Goal: Check status

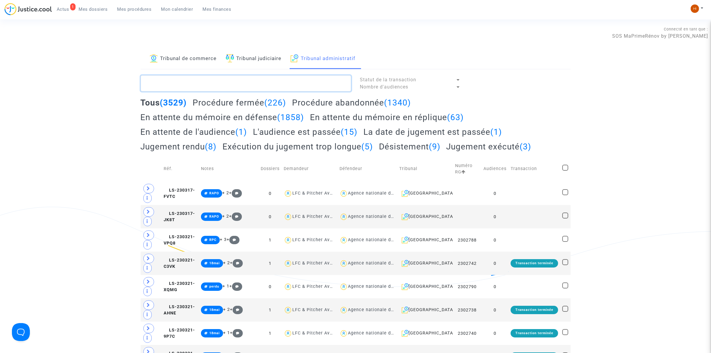
click at [235, 82] on textarea at bounding box center [246, 83] width 211 height 16
paste textarea "CFR-250807-BXGD"
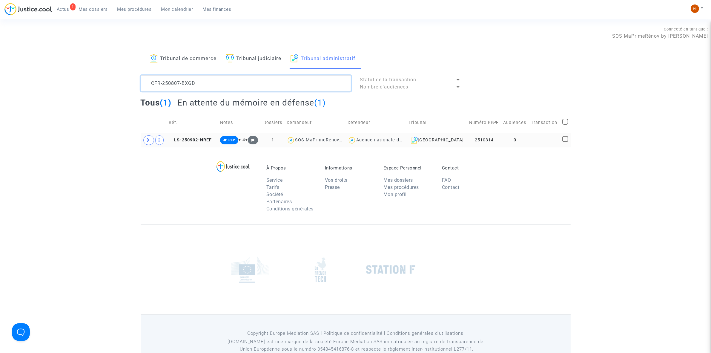
type textarea "CFR-250807-BXGD"
click at [147, 141] on icon at bounding box center [149, 140] width 4 height 4
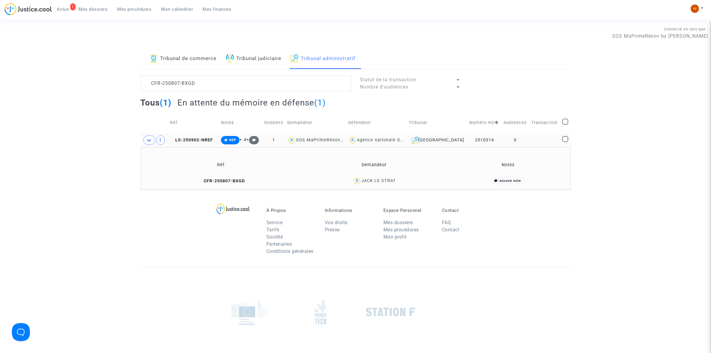
click at [222, 187] on td "CFR-250807-BXGD" at bounding box center [222, 180] width 158 height 13
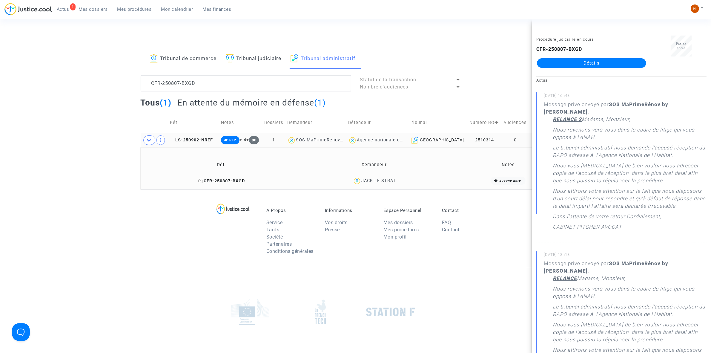
click at [227, 179] on span "CFR-250807-BXGD" at bounding box center [221, 180] width 47 height 5
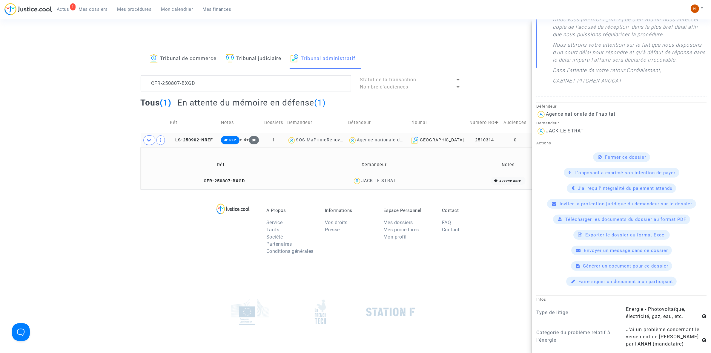
scroll to position [448, 0]
